Goal: Ask a question: Seek information or help from site administrators or community

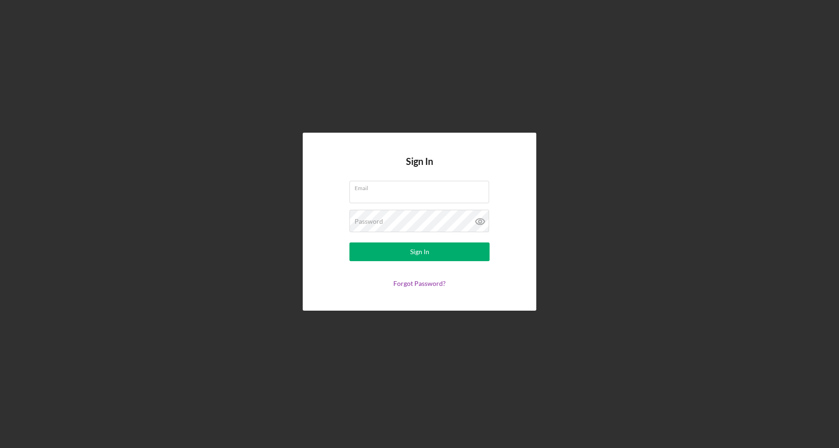
type input "[PERSON_NAME][EMAIL_ADDRESS][DOMAIN_NAME]"
click at [411, 248] on div "Sign In" at bounding box center [419, 251] width 19 height 19
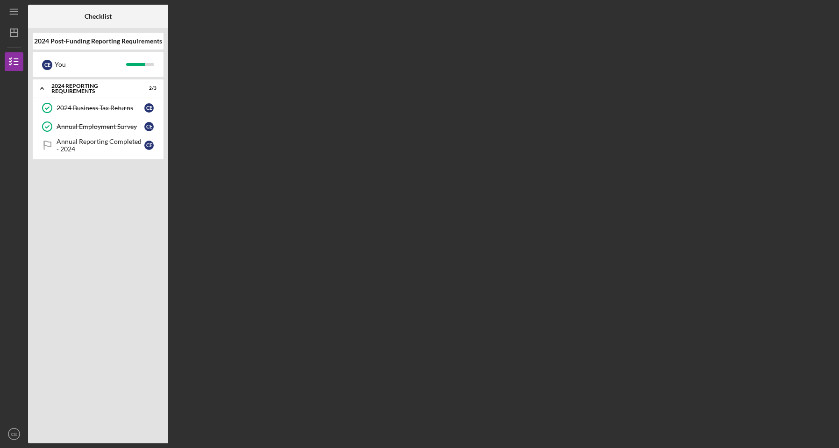
click at [72, 148] on div "Annual Reporting Completed - 2024" at bounding box center [101, 145] width 88 height 15
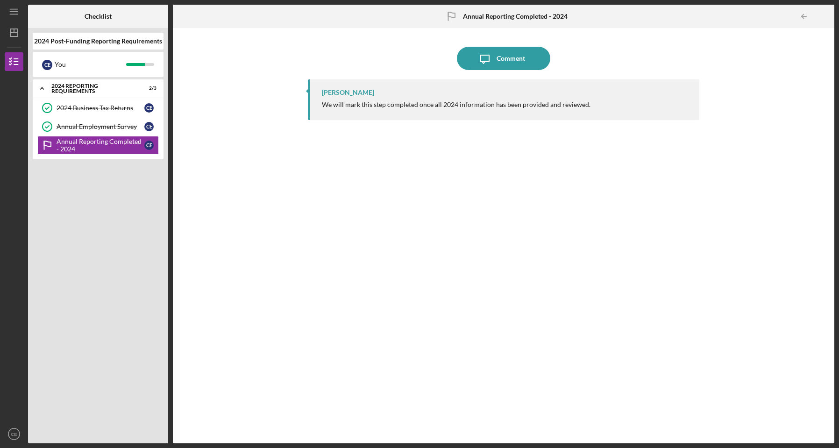
click at [492, 61] on icon "Icon/Message" at bounding box center [484, 58] width 23 height 23
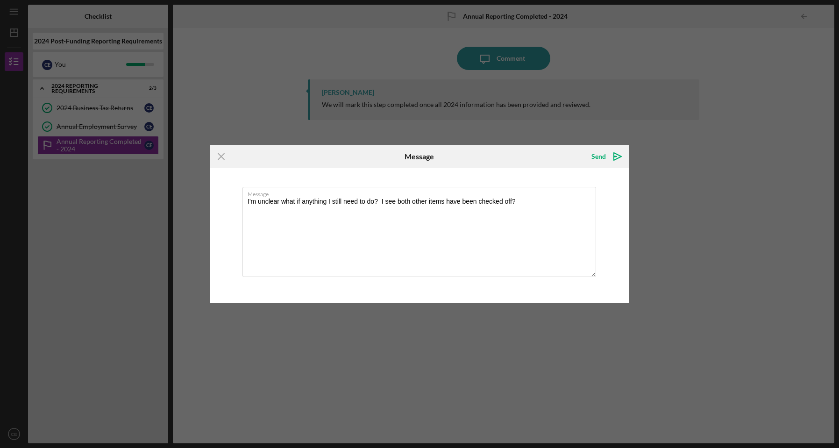
type textarea "I'm unclear what if anything I still need to do? I see both other items have be…"
click at [613, 160] on icon "Icon/icon-invite-send" at bounding box center [617, 156] width 23 height 23
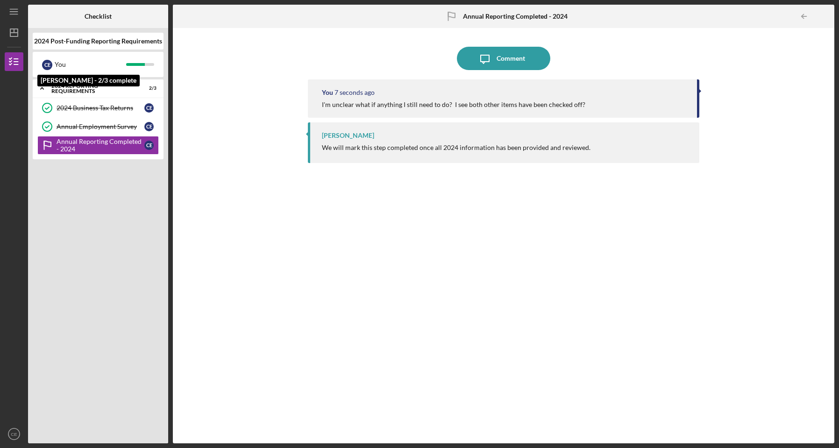
click at [48, 66] on div "C E" at bounding box center [47, 65] width 10 height 10
click at [16, 59] on line "button" at bounding box center [16, 59] width 4 height 0
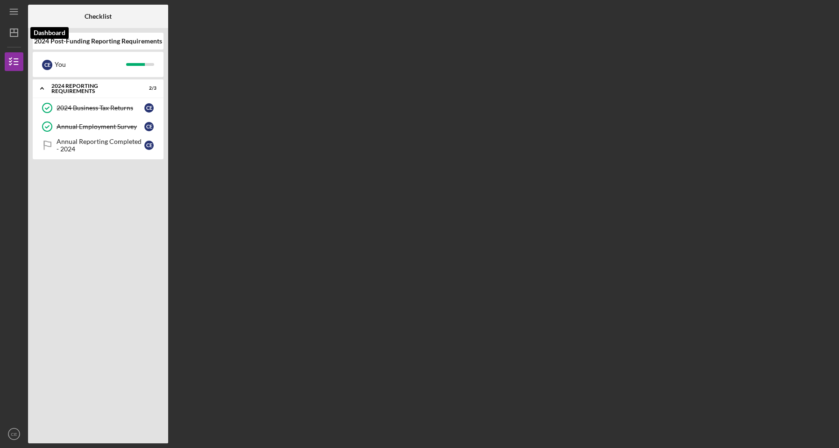
click at [15, 32] on icon "Icon/Dashboard" at bounding box center [13, 32] width 23 height 23
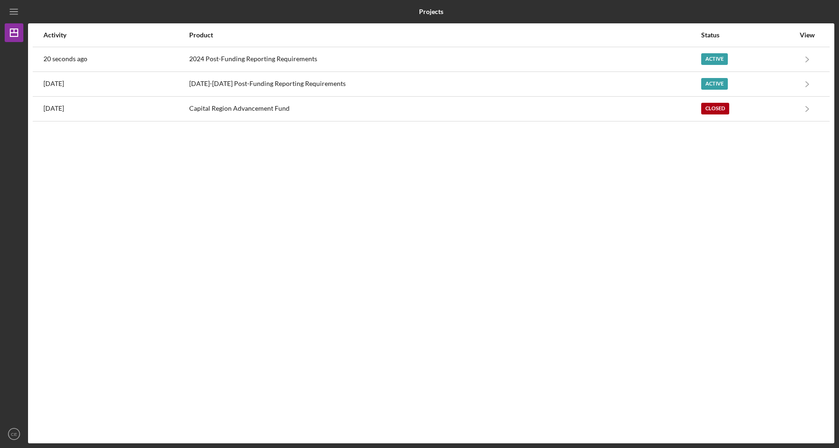
click at [809, 85] on icon "Icon/Navigate" at bounding box center [807, 83] width 21 height 21
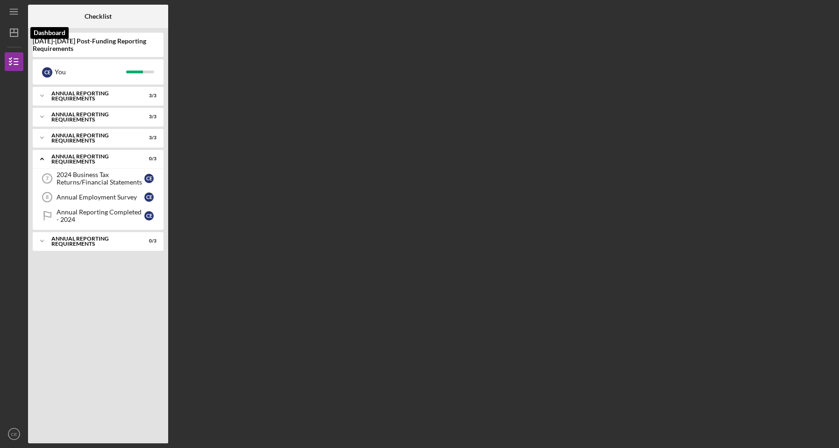
click at [13, 27] on icon "Icon/Dashboard" at bounding box center [13, 32] width 23 height 23
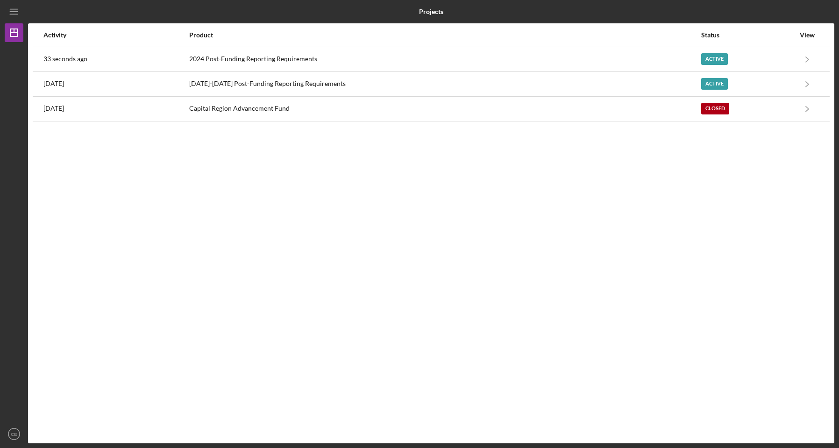
click at [13, 11] on icon "Icon/Menu" at bounding box center [14, 11] width 21 height 21
